Goal: Task Accomplishment & Management: Manage account settings

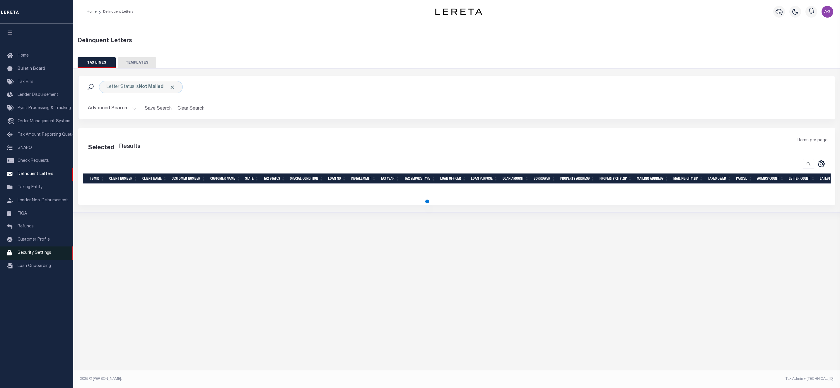
click at [29, 255] on span "Security Settings" at bounding box center [35, 253] width 34 height 4
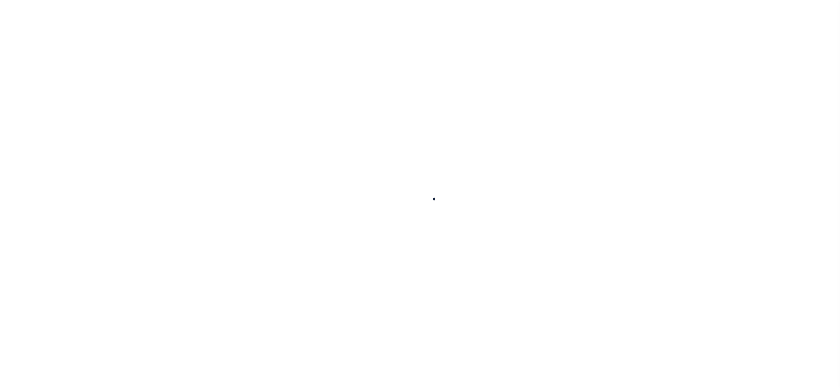
select select "100"
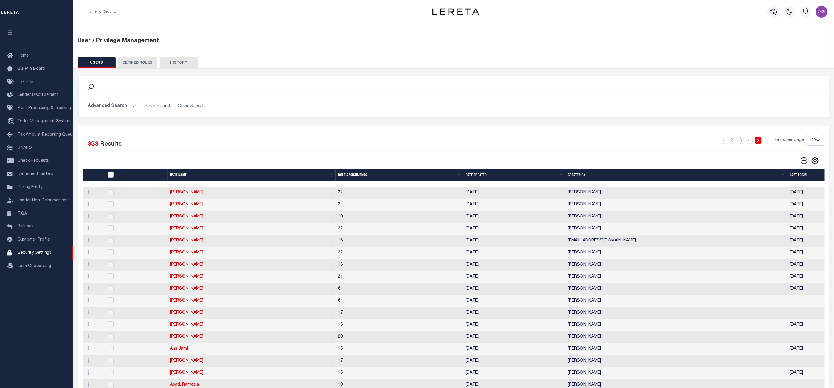
scroll to position [44, 0]
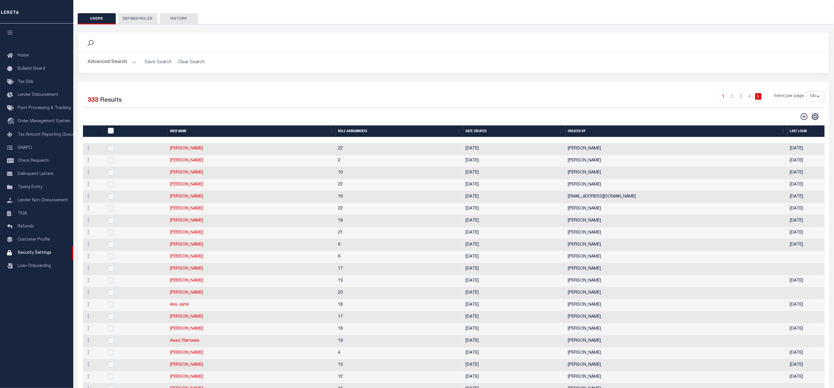
click at [118, 64] on button "Advanced Search" at bounding box center [112, 62] width 49 height 11
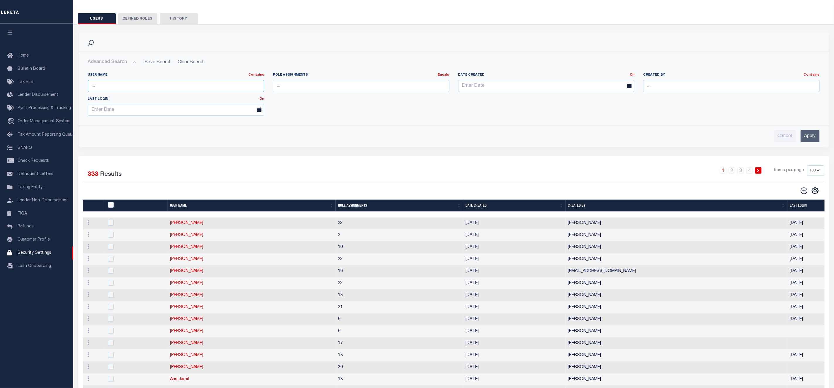
click at [174, 84] on input "text" at bounding box center [176, 86] width 176 height 12
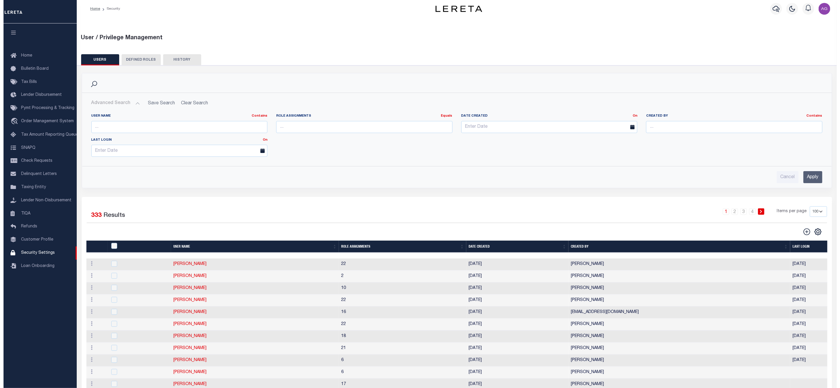
scroll to position [0, 0]
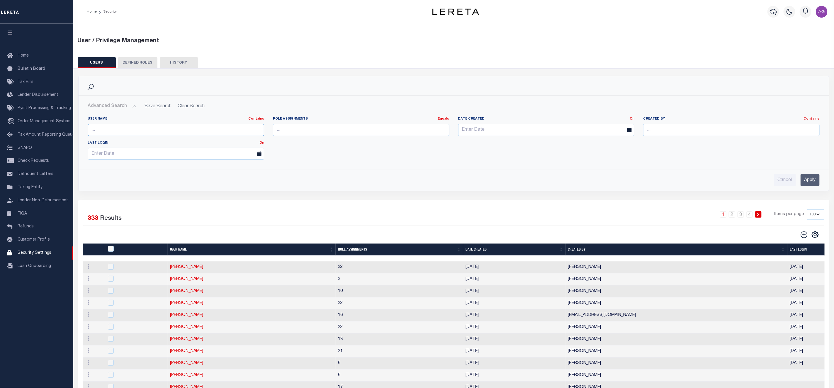
click at [150, 131] on input "text" at bounding box center [176, 130] width 176 height 12
type input "Sonora"
click at [814, 179] on input "Apply" at bounding box center [809, 180] width 19 height 12
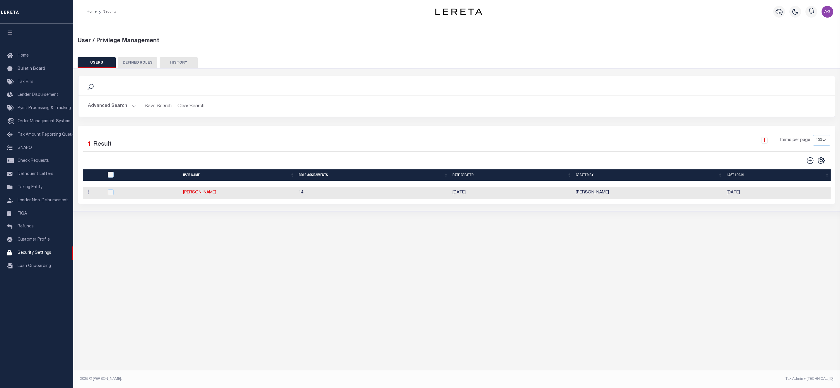
click at [265, 224] on div "User / Privilege Management USERS DEFINED ROLES HISTORY Is 1" at bounding box center [456, 126] width 767 height 206
click at [199, 194] on link "Jose Sonora" at bounding box center [199, 192] width 33 height 4
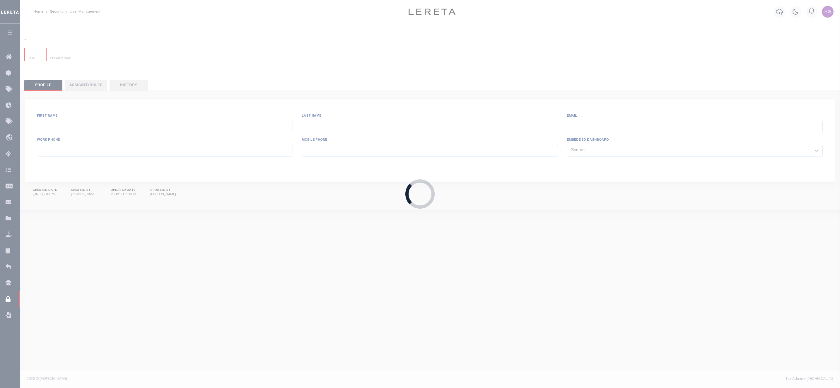
type input "Jose"
type input "Sonora"
type input "Jose.Sonora@accumatch.com"
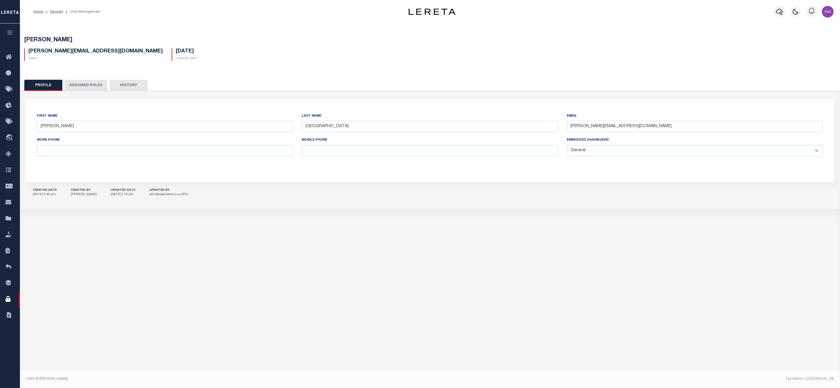
click at [89, 83] on button "Assigned Roles" at bounding box center [86, 85] width 42 height 11
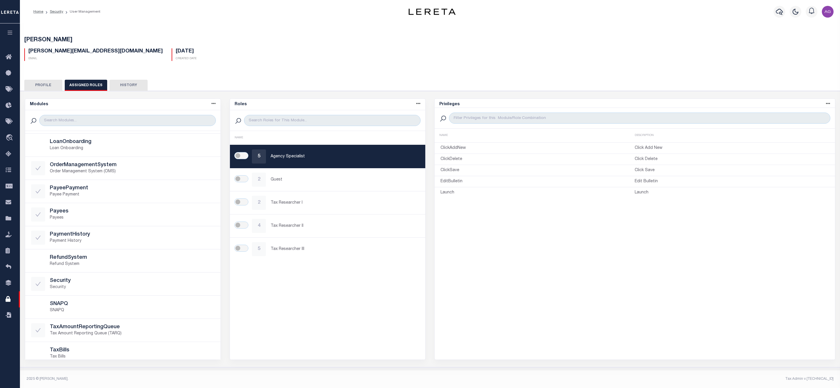
scroll to position [44, 0]
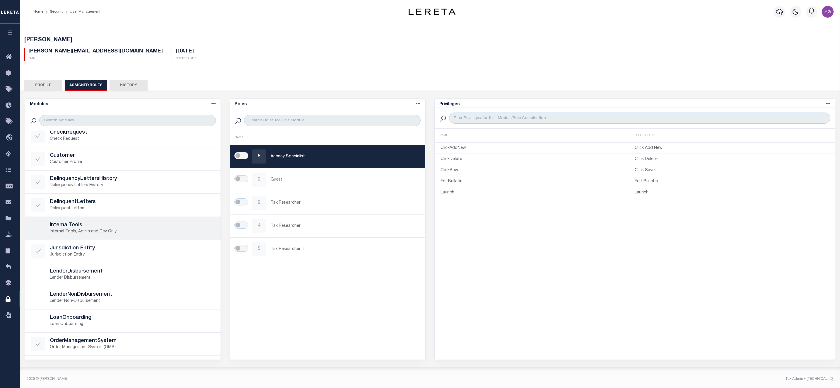
click at [110, 231] on p "Internal Tools, Admin and Dev Only" at bounding box center [132, 232] width 165 height 6
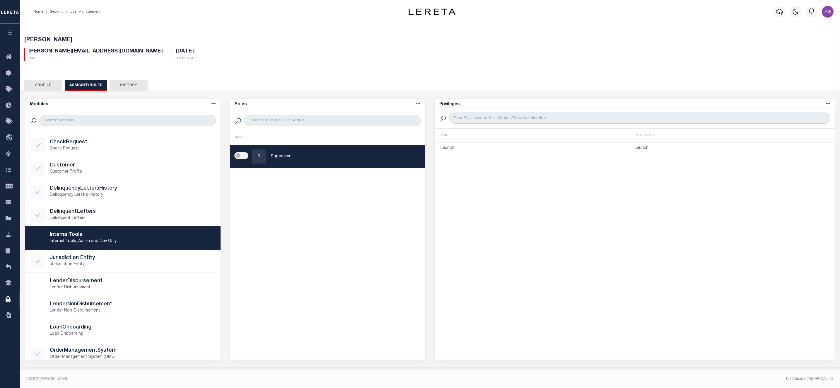
scroll to position [0, 0]
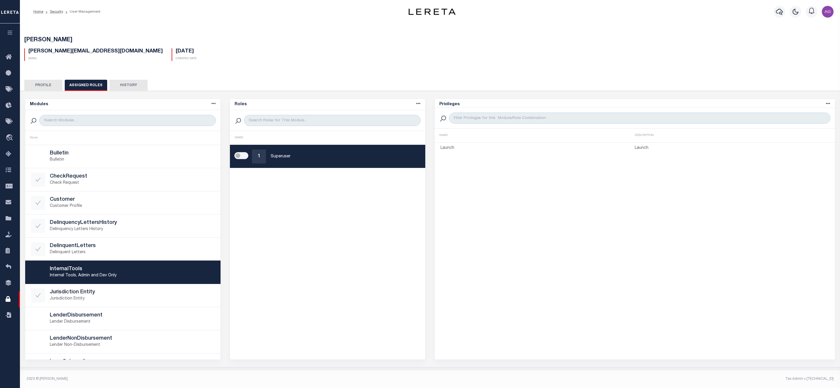
click at [45, 82] on button "Profile" at bounding box center [43, 85] width 38 height 11
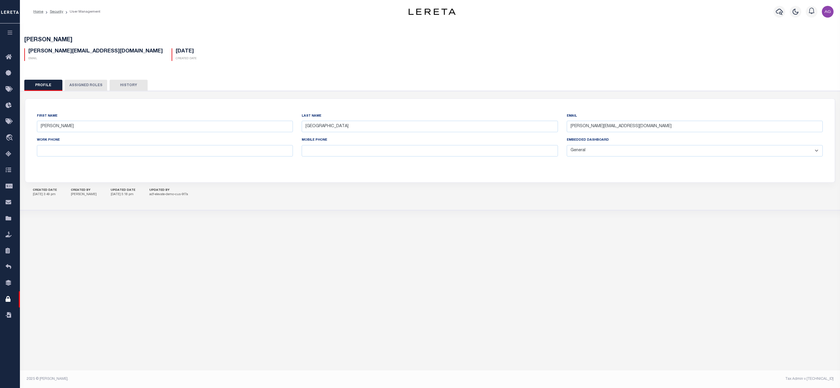
click at [606, 151] on select "General Locate Escrow Services AI Payment Verification Customer Service" at bounding box center [695, 150] width 256 height 11
click at [79, 84] on button "Assigned Roles" at bounding box center [86, 85] width 42 height 11
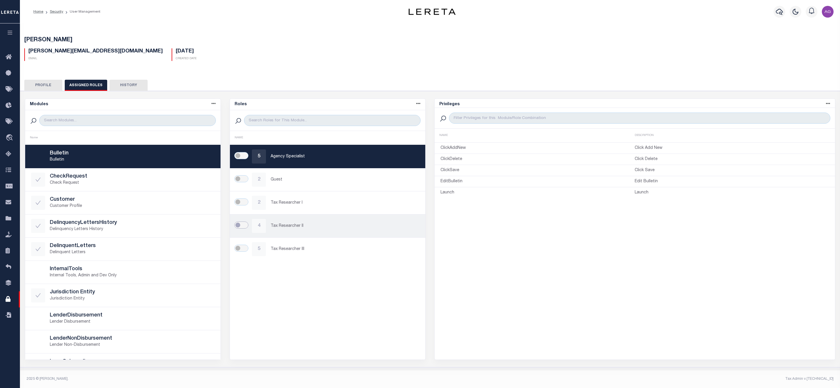
click at [247, 229] on input "checkbox" at bounding box center [241, 224] width 14 height 7
checkbox input "true"
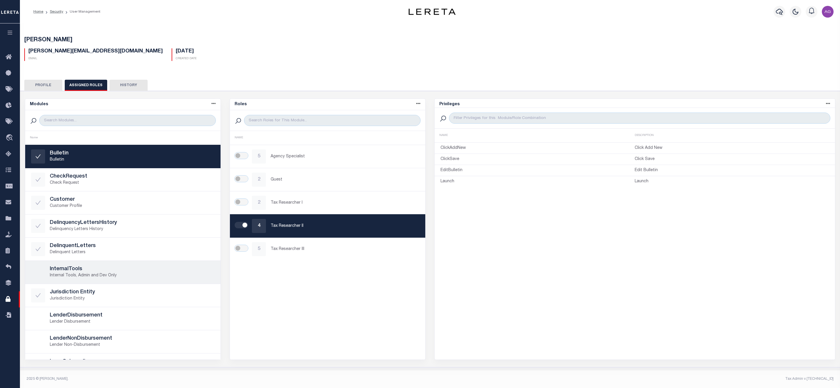
click at [108, 274] on p "Internal Tools, Admin and Dev Only" at bounding box center [132, 275] width 165 height 6
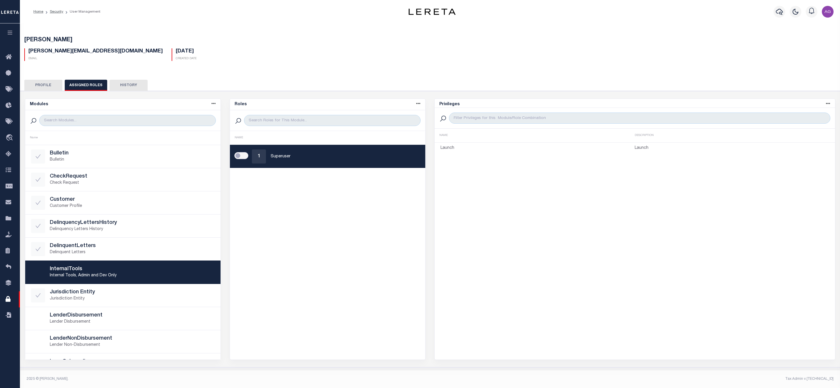
click at [243, 154] on input "checkbox" at bounding box center [241, 155] width 14 height 7
checkbox input "true"
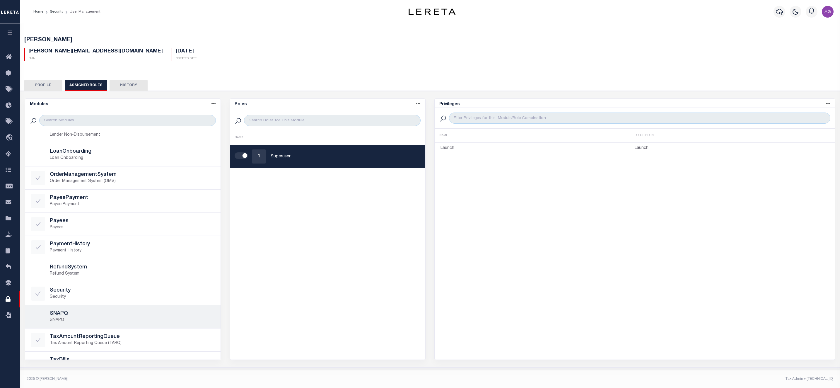
scroll to position [166, 0]
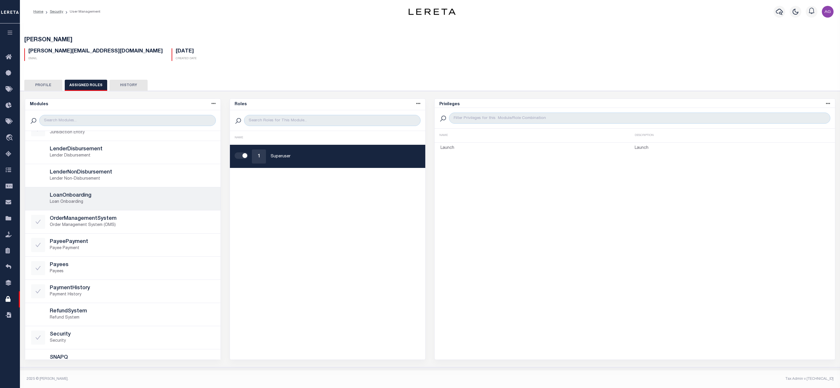
click at [108, 203] on p "Loan Onboarding" at bounding box center [132, 202] width 165 height 6
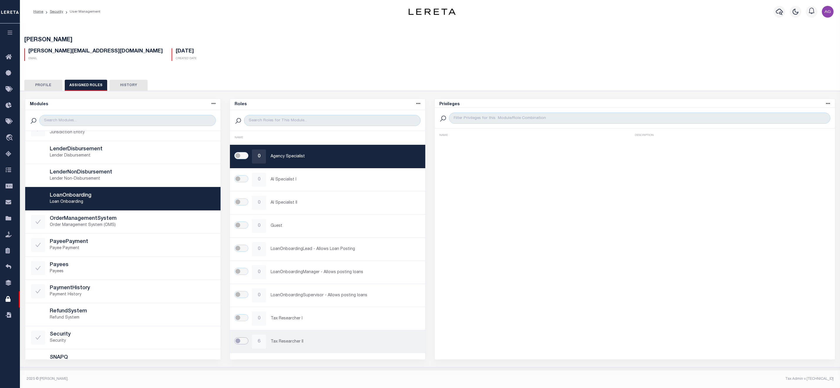
click at [244, 342] on input "checkbox" at bounding box center [241, 340] width 14 height 7
checkbox input "true"
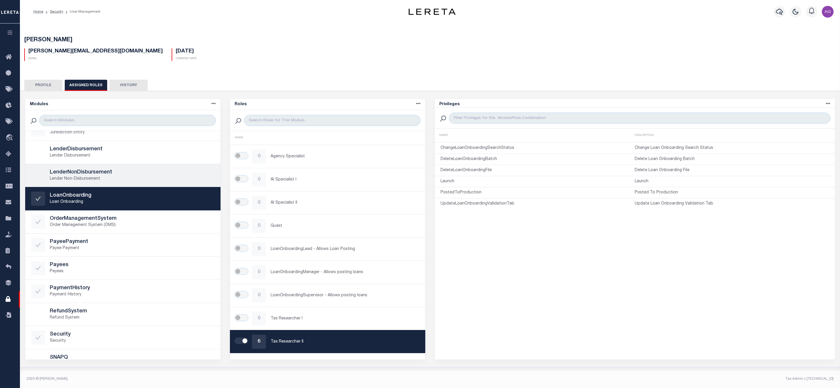
click at [109, 182] on p "Lender Non-Disbursement" at bounding box center [132, 179] width 165 height 6
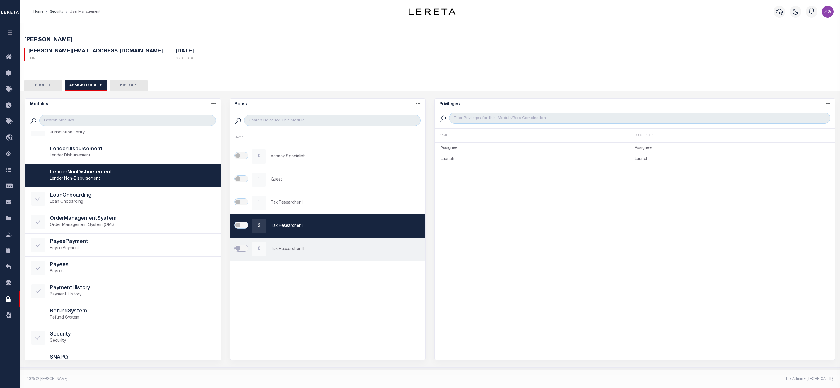
click at [243, 250] on input "checkbox" at bounding box center [241, 248] width 14 height 7
checkbox input "true"
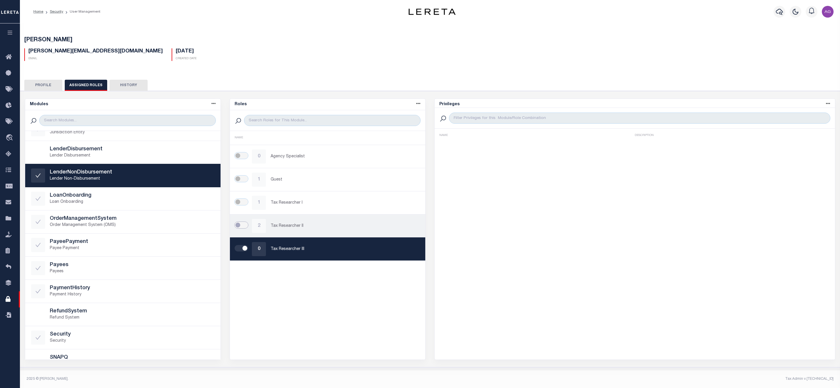
click at [244, 225] on input "checkbox" at bounding box center [241, 224] width 14 height 7
checkbox input "true"
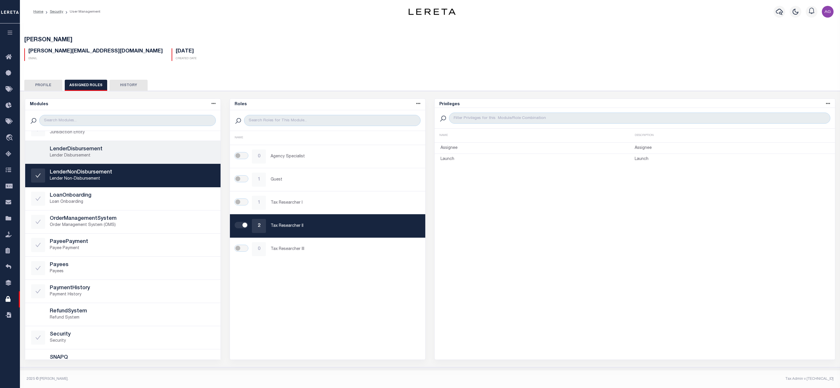
click at [98, 150] on h5 "LenderDisbursement" at bounding box center [132, 149] width 165 height 6
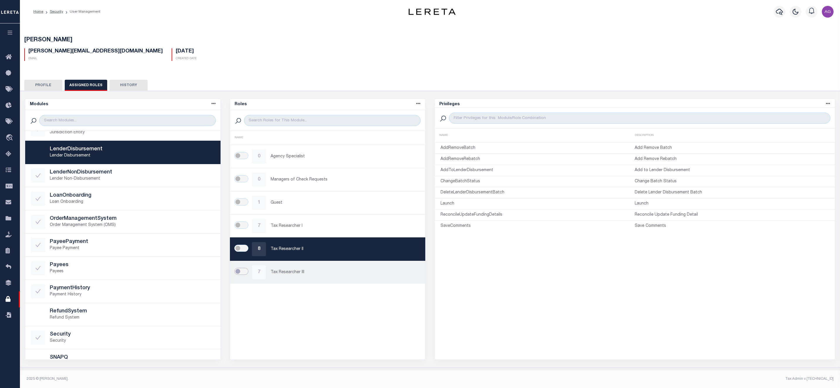
click at [246, 275] on input "checkbox" at bounding box center [241, 271] width 14 height 7
checkbox input "true"
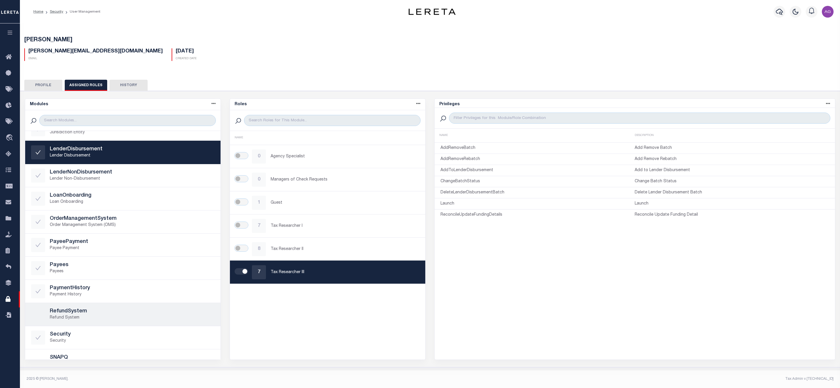
click at [134, 311] on h5 "RefundSystem" at bounding box center [132, 311] width 165 height 6
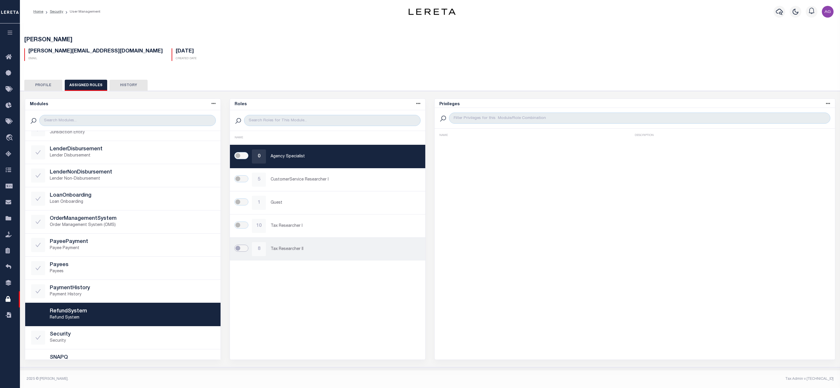
drag, startPoint x: 245, startPoint y: 249, endPoint x: 238, endPoint y: 255, distance: 9.8
click at [245, 249] on input "checkbox" at bounding box center [241, 248] width 14 height 7
checkbox input "true"
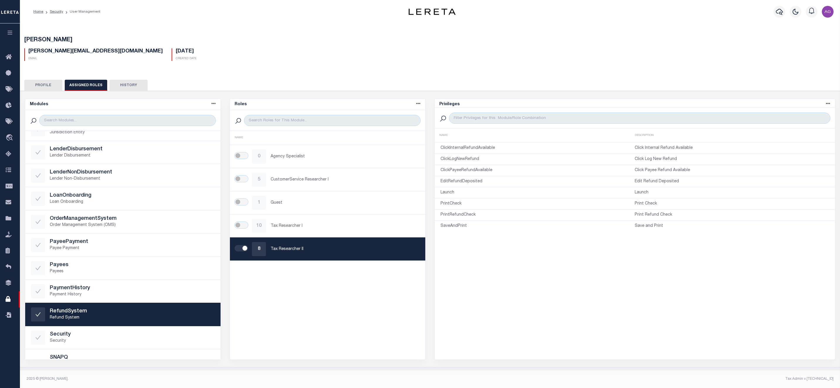
scroll to position [298, 0]
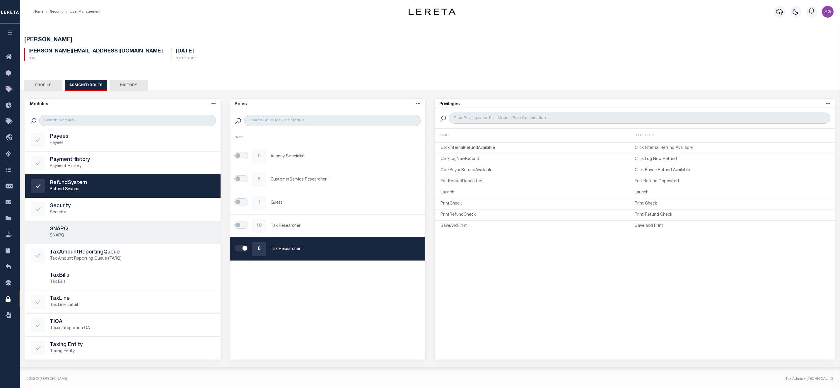
click at [140, 229] on h5 "SNAPQ" at bounding box center [132, 229] width 165 height 6
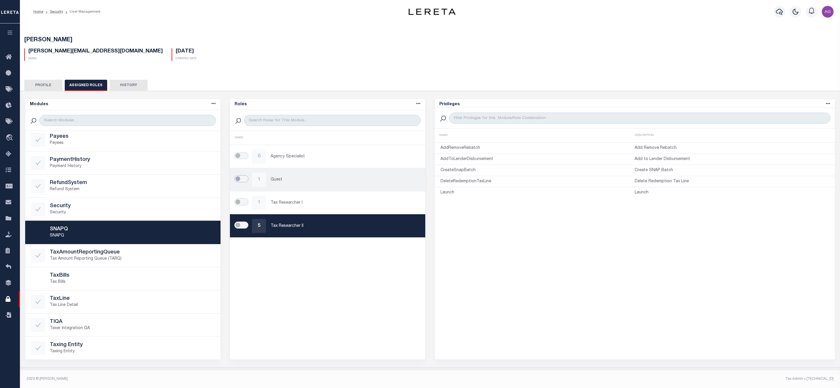
click at [247, 180] on input "checkbox" at bounding box center [241, 178] width 14 height 7
checkbox input "true"
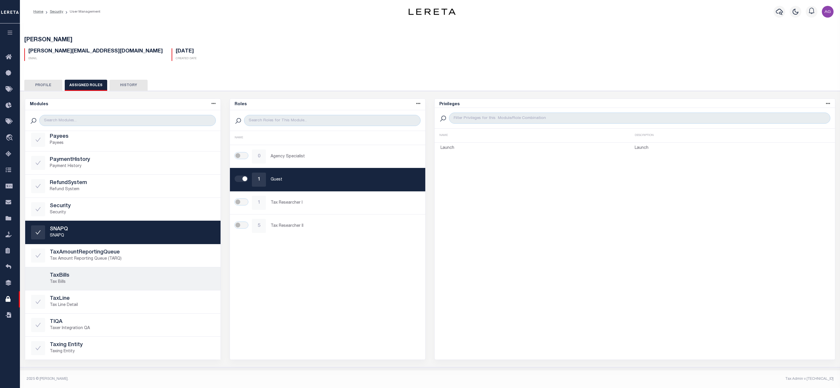
click at [116, 279] on p "Tax Bills" at bounding box center [132, 282] width 165 height 6
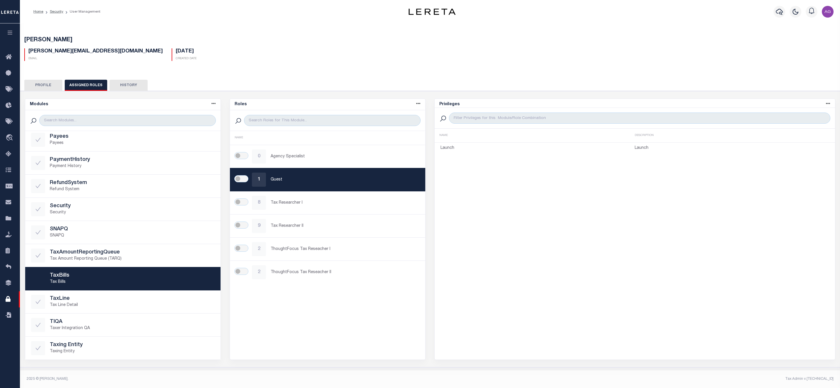
click at [116, 281] on p "Tax Bills" at bounding box center [132, 282] width 165 height 6
click at [247, 182] on input "checkbox" at bounding box center [241, 178] width 14 height 7
checkbox input "true"
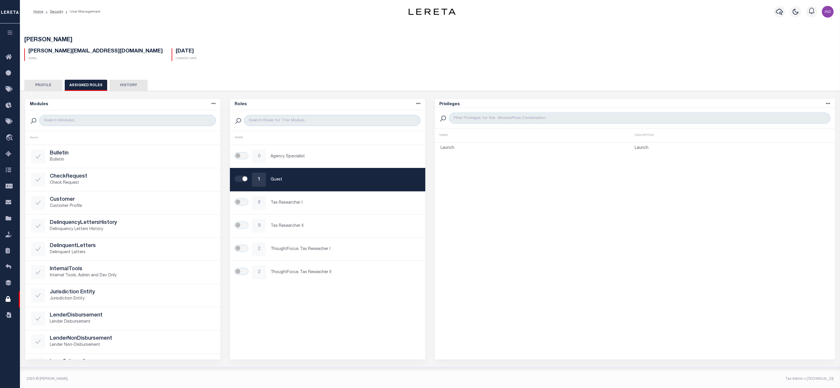
click at [42, 87] on button "Profile" at bounding box center [43, 85] width 38 height 11
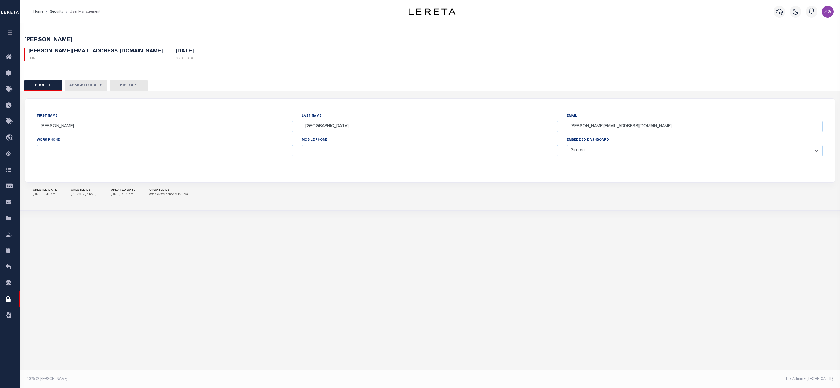
click at [360, 246] on div "User / Privilege Management USERS DEFINED ROLES Is 1" at bounding box center [430, 197] width 820 height 349
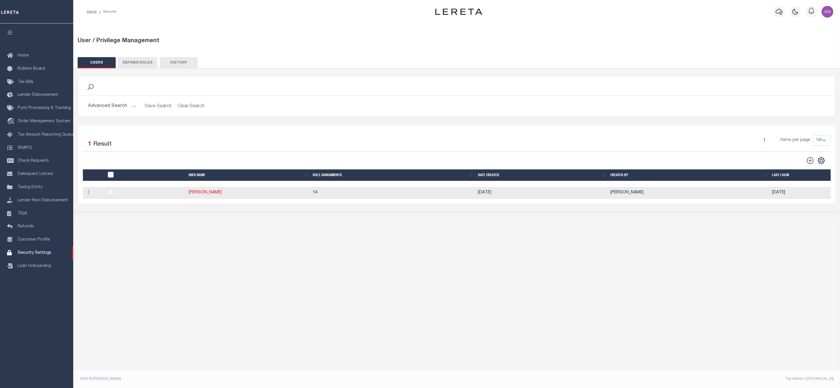
select select "100"
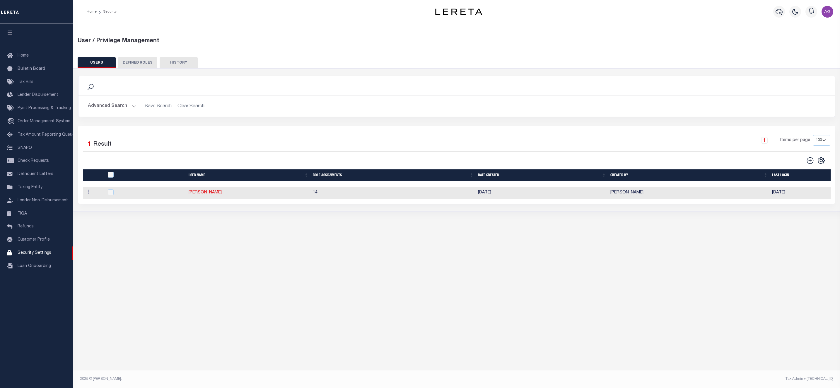
click at [118, 108] on button "Advanced Search" at bounding box center [112, 105] width 49 height 11
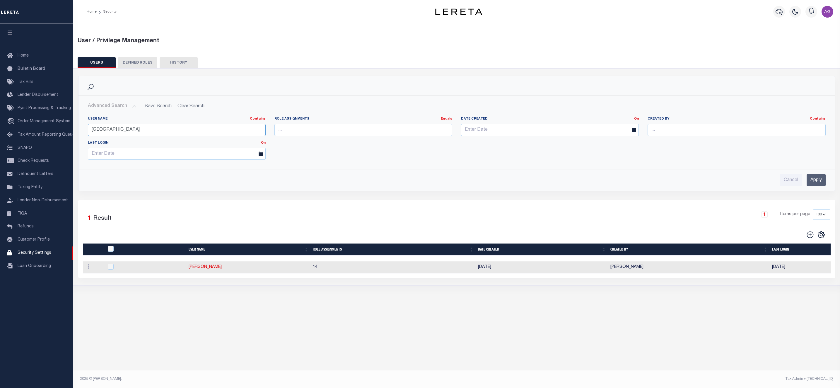
click at [158, 130] on input "[GEOGRAPHIC_DATA]" at bounding box center [177, 130] width 178 height 12
click at [158, 130] on input "Sonora" at bounding box center [177, 130] width 178 height 12
type input "Fernandez"
click at [817, 185] on input "Apply" at bounding box center [816, 180] width 19 height 12
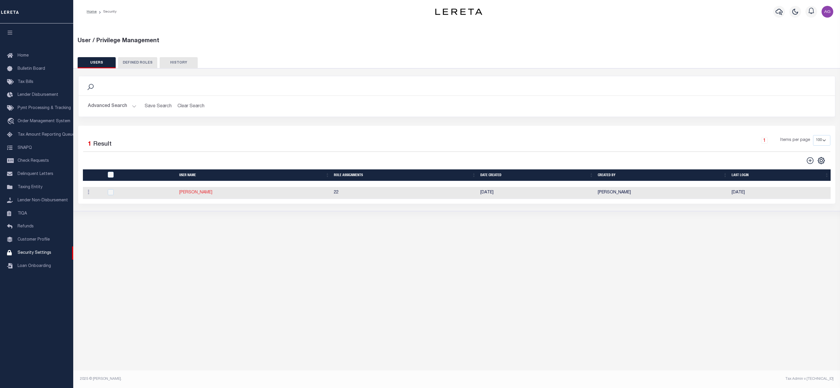
click at [197, 194] on link "Agustin Fernandez" at bounding box center [195, 192] width 33 height 4
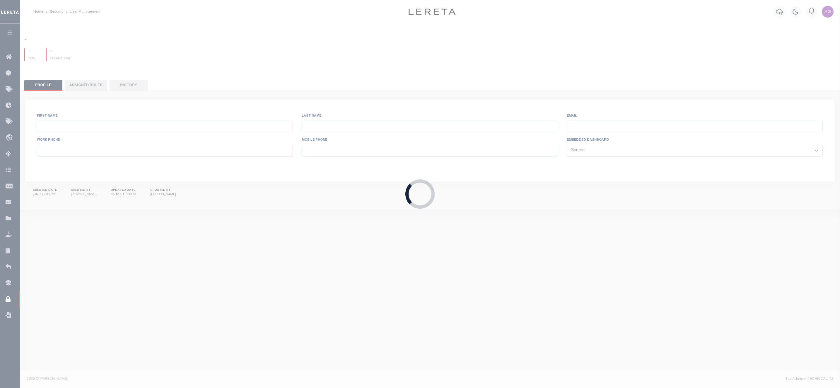
type input "Agustin"
type input "Fernandez"
type input "Agustin.Fernandez@accumatch.com"
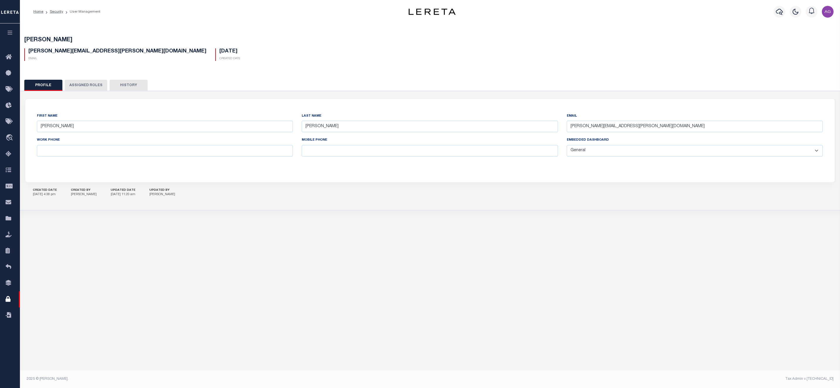
click at [86, 83] on button "Assigned Roles" at bounding box center [86, 85] width 42 height 11
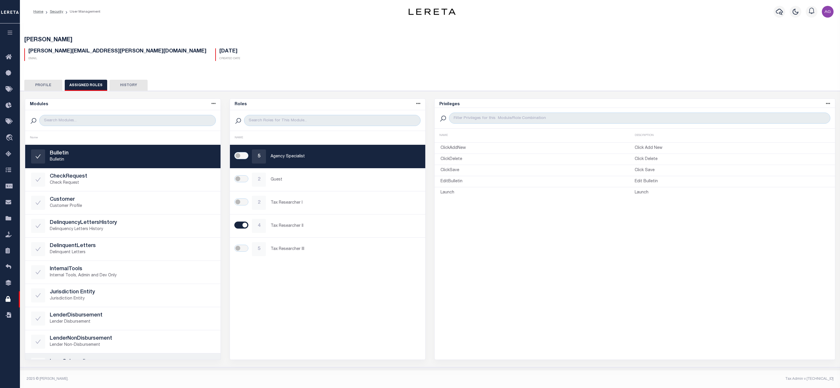
scroll to position [44, 0]
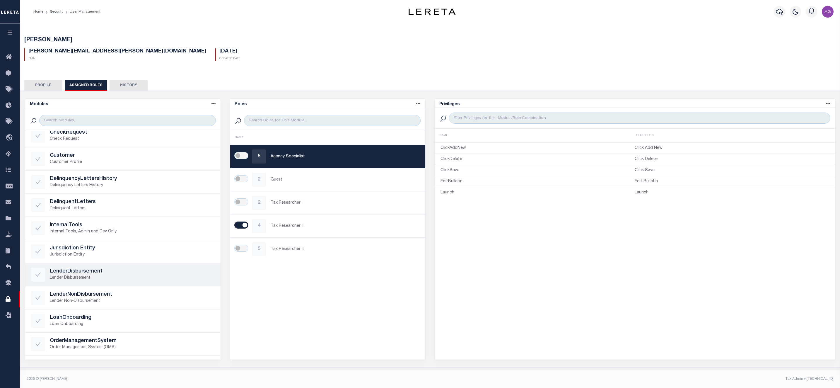
click at [108, 276] on p "Lender Disbursement" at bounding box center [132, 278] width 165 height 6
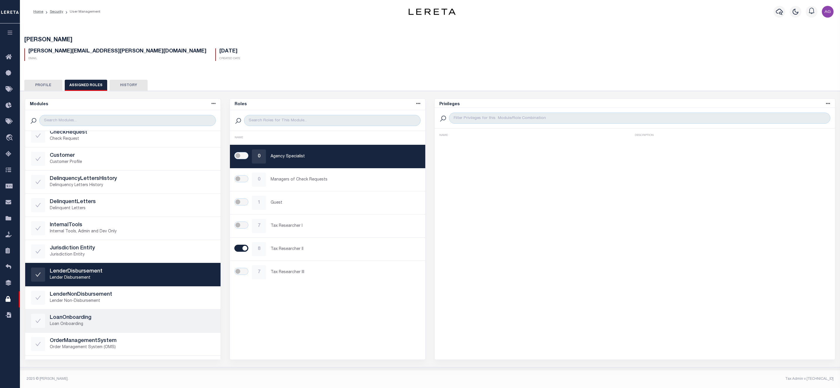
click at [116, 326] on p "Loan Onboarding" at bounding box center [132, 324] width 165 height 6
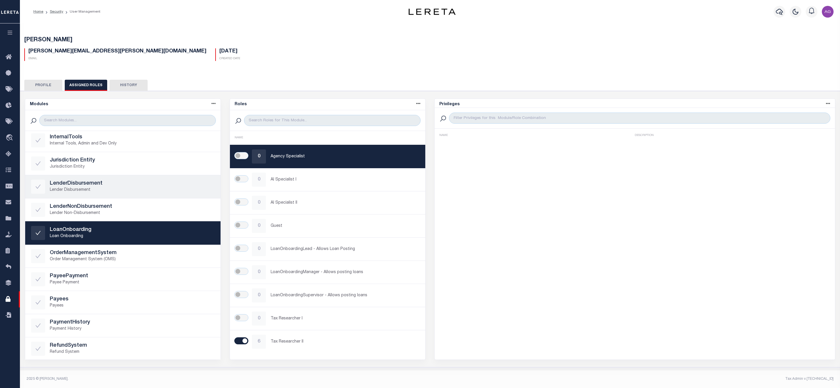
scroll to position [298, 0]
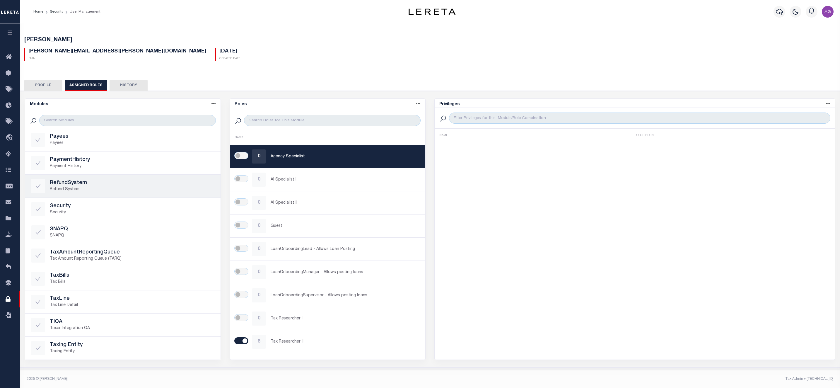
click at [112, 189] on p "Refund System" at bounding box center [132, 189] width 165 height 6
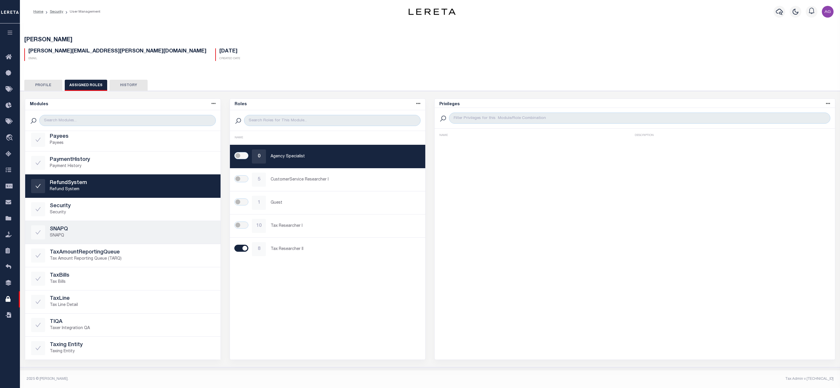
click at [98, 231] on h5 "SNAPQ" at bounding box center [132, 229] width 165 height 6
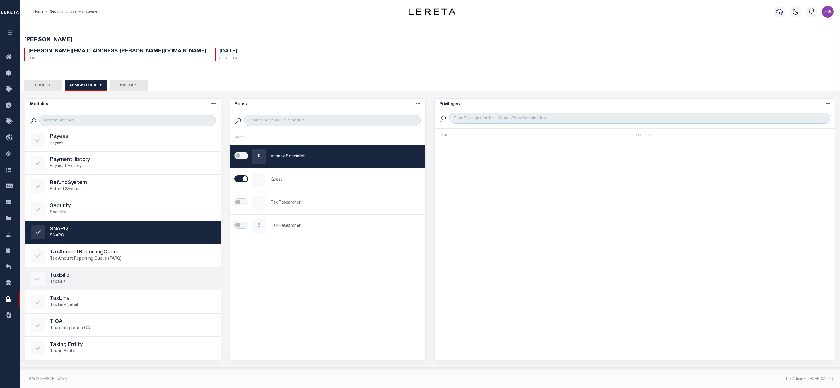
click at [114, 275] on h5 "TaxBills" at bounding box center [132, 275] width 165 height 6
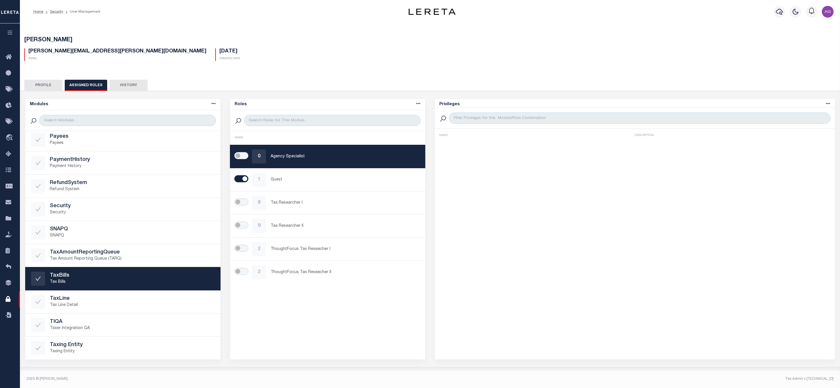
click at [45, 80] on button "Profile" at bounding box center [43, 85] width 38 height 11
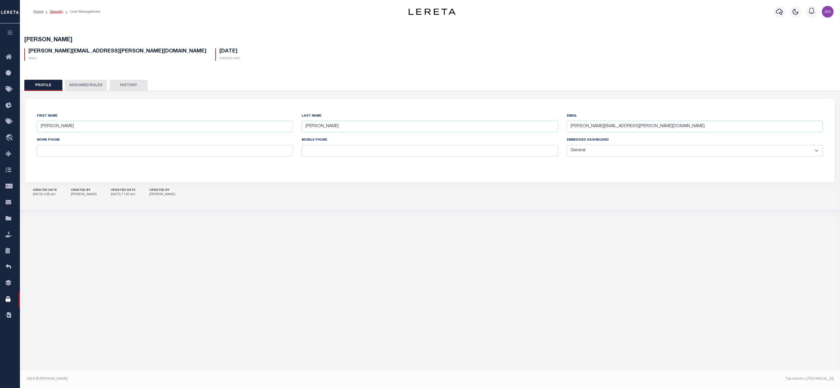
click at [56, 12] on link "Security" at bounding box center [56, 12] width 13 height 4
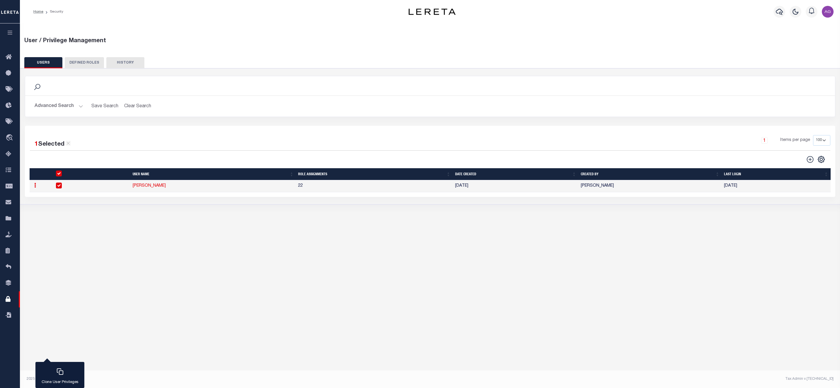
click at [37, 188] on link at bounding box center [35, 186] width 6 height 5
click at [766, 270] on div "User / Privilege Management USERS DEFINED ROLES Is 1" at bounding box center [430, 197] width 820 height 349
click at [821, 163] on icon "" at bounding box center [822, 160] width 8 height 8
click at [651, 265] on div "User / Privilege Management USERS DEFINED ROLES Is 1" at bounding box center [430, 197] width 820 height 349
click at [809, 159] on icon "" at bounding box center [811, 160] width 8 height 8
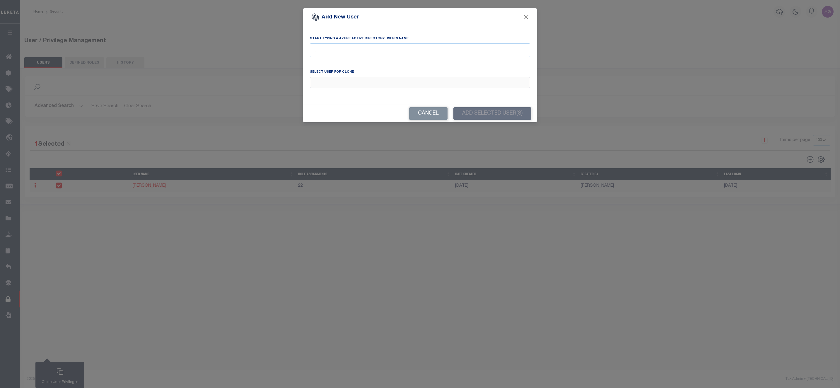
click at [352, 83] on input "Email" at bounding box center [420, 82] width 220 height 11
click at [386, 48] on input "text" at bounding box center [420, 51] width 220 height 11
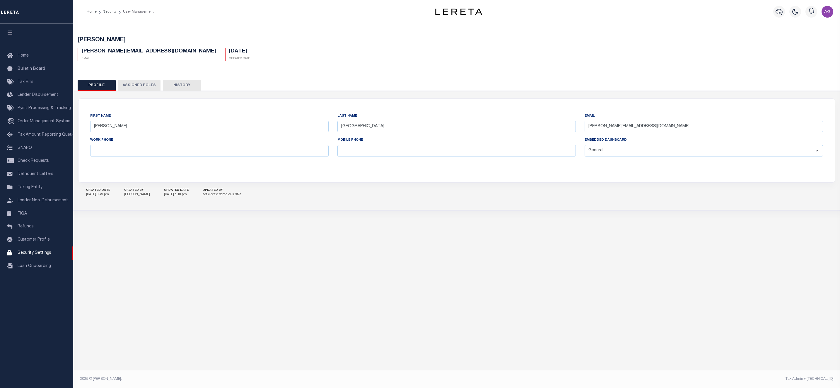
click at [143, 84] on button "Assigned Roles" at bounding box center [139, 85] width 42 height 11
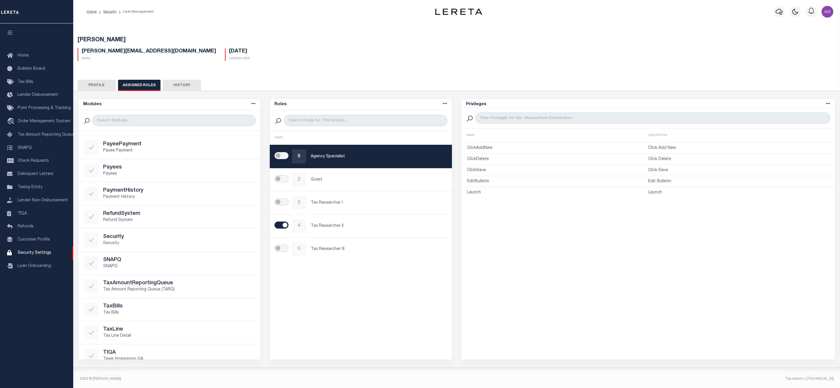
scroll to position [298, 0]
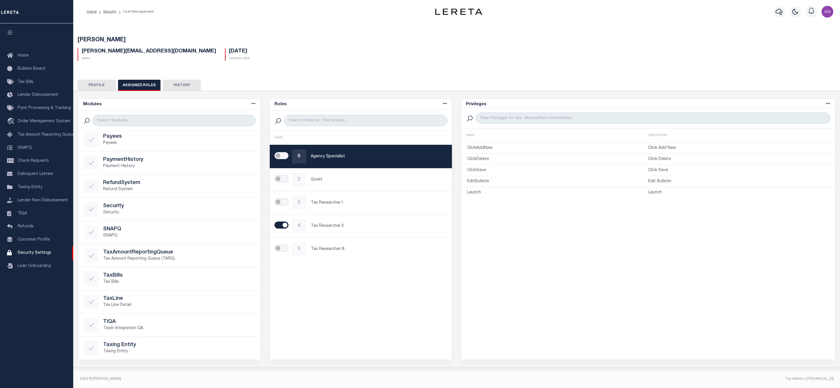
click at [174, 79] on div "Profile Assigned Roles History AI" at bounding box center [457, 220] width 773 height 295
click at [180, 85] on button "History" at bounding box center [182, 85] width 38 height 11
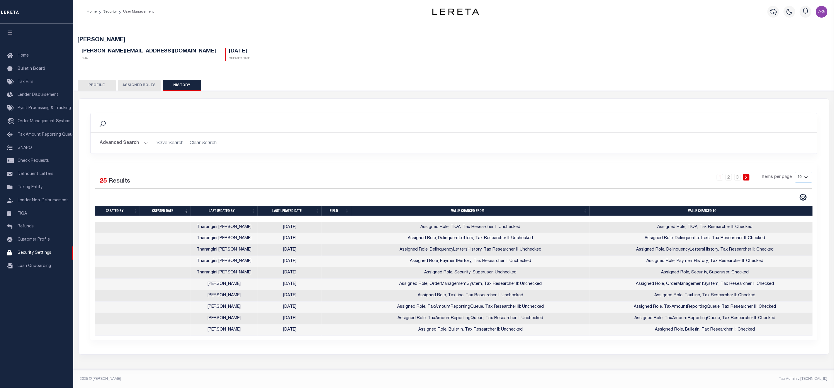
click at [139, 87] on button "Assigned Roles" at bounding box center [139, 85] width 42 height 11
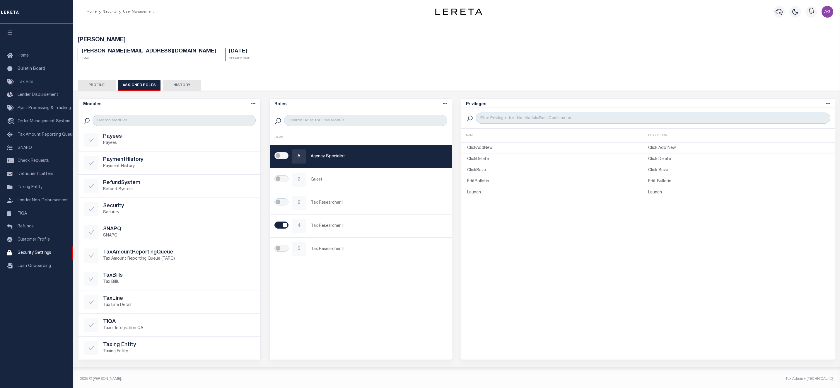
scroll to position [0, 0]
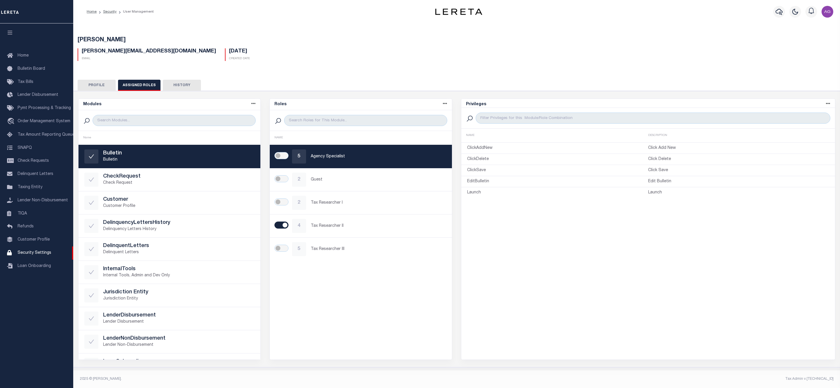
click at [95, 83] on button "Profile" at bounding box center [97, 85] width 38 height 11
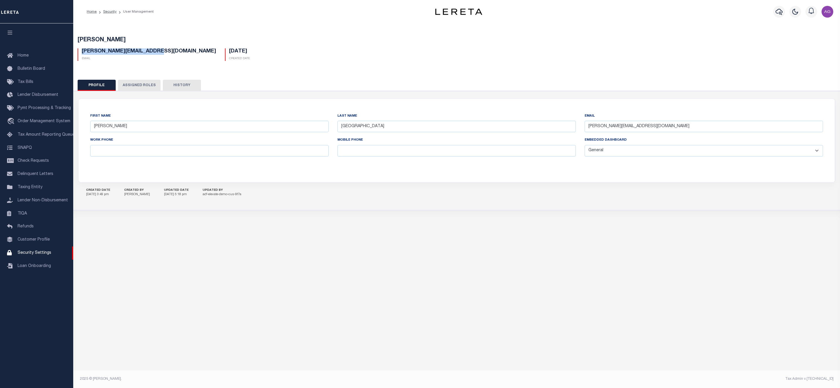
drag, startPoint x: 81, startPoint y: 51, endPoint x: 158, endPoint y: 51, distance: 76.8
click at [158, 51] on div "Jose.Sonora@accumatch.com Email" at bounding box center [147, 54] width 139 height 13
copy h5 "Jose.Sonora@accumatch.com"
